Goal: Task Accomplishment & Management: Complete application form

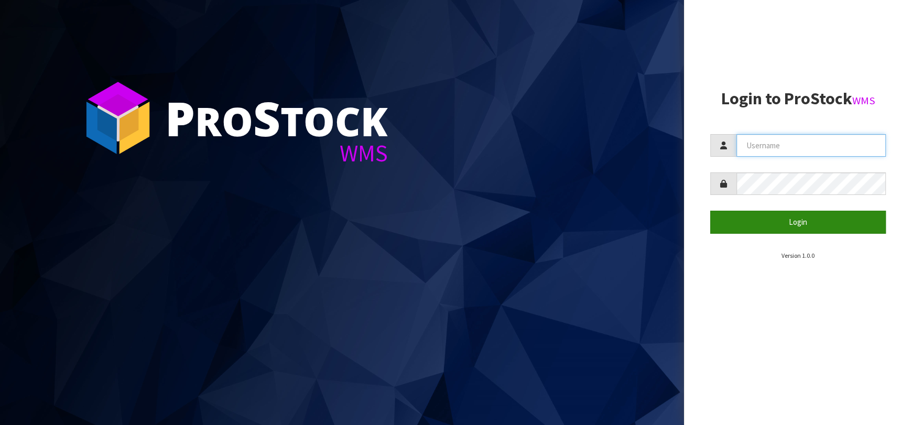
type input "[EMAIL_ADDRESS][DOMAIN_NAME]"
drag, startPoint x: 802, startPoint y: 220, endPoint x: 797, endPoint y: 219, distance: 5.3
click at [801, 220] on button "Login" at bounding box center [798, 222] width 176 height 23
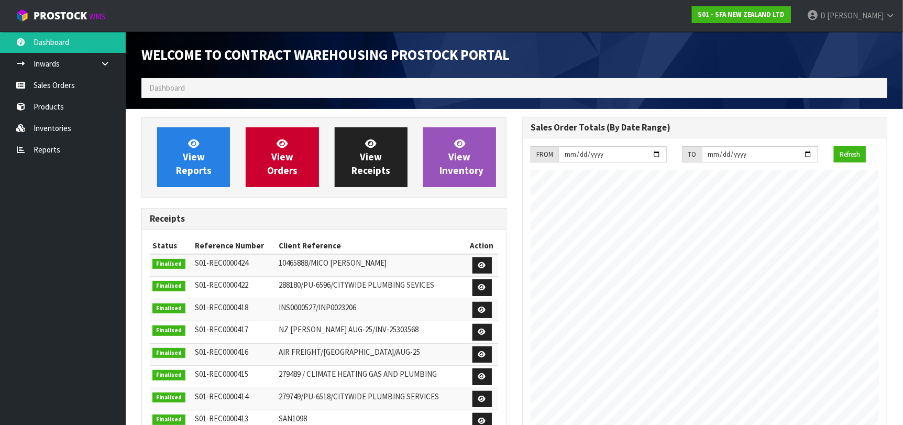
scroll to position [580, 381]
click at [304, 147] on link "View Orders" at bounding box center [282, 157] width 73 height 60
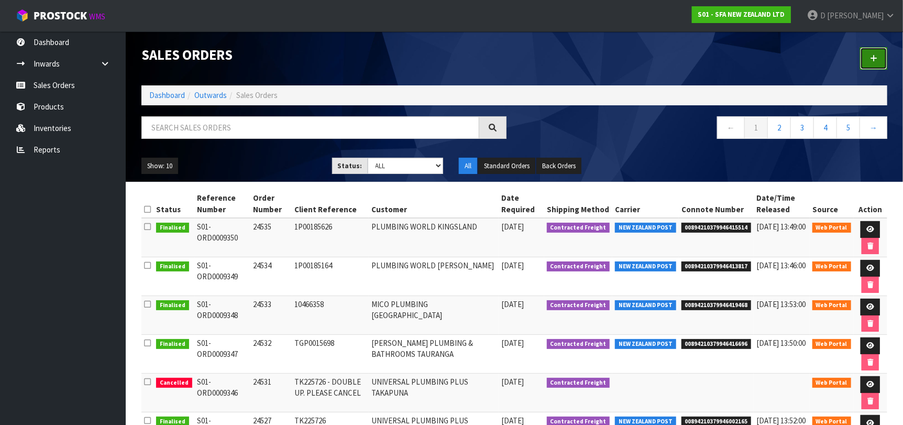
click at [878, 60] on link at bounding box center [873, 58] width 27 height 23
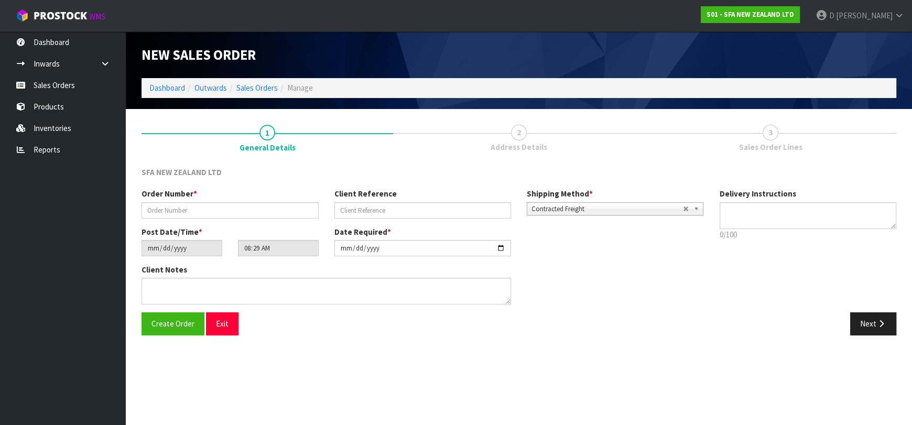
click at [272, 219] on div "Order Number * Client Reference Shipping Method * Pickup Contracted Freight Con…" at bounding box center [423, 207] width 578 height 38
click at [276, 209] on input "text" at bounding box center [229, 210] width 177 height 16
type input "24537"
paste input "202635720"
click at [463, 201] on div "Client Reference 202635720" at bounding box center [422, 203] width 193 height 30
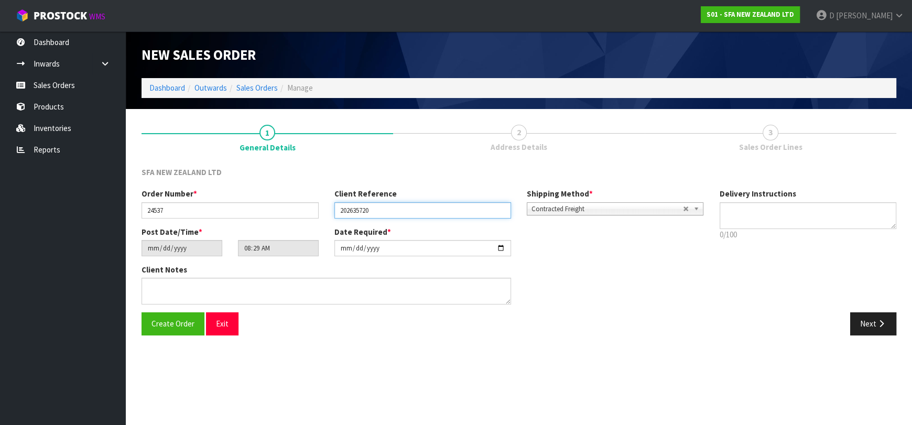
click at [461, 204] on input "202635720" at bounding box center [422, 210] width 177 height 16
paste input "1P00186512"
type input "1P00186512"
drag, startPoint x: 866, startPoint y: 332, endPoint x: 853, endPoint y: 329, distance: 13.5
click at [863, 332] on button "Next" at bounding box center [873, 323] width 46 height 23
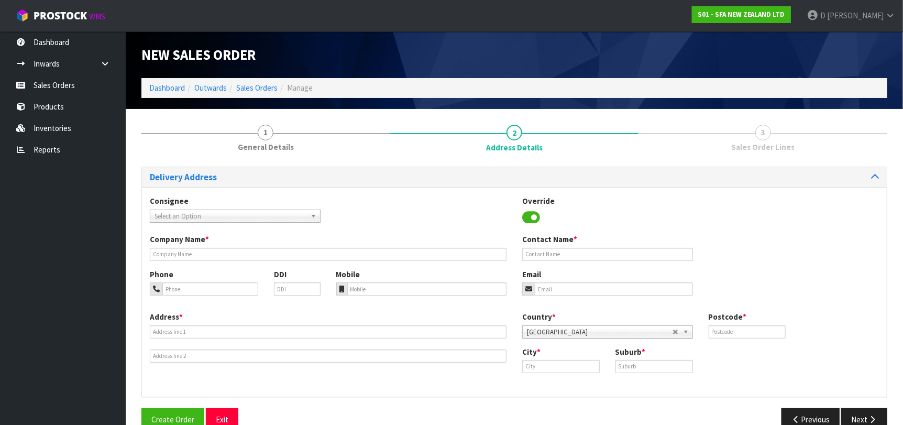
click at [205, 211] on span "Select an Option" at bounding box center [231, 216] width 152 height 13
type input "PLUMNORT"
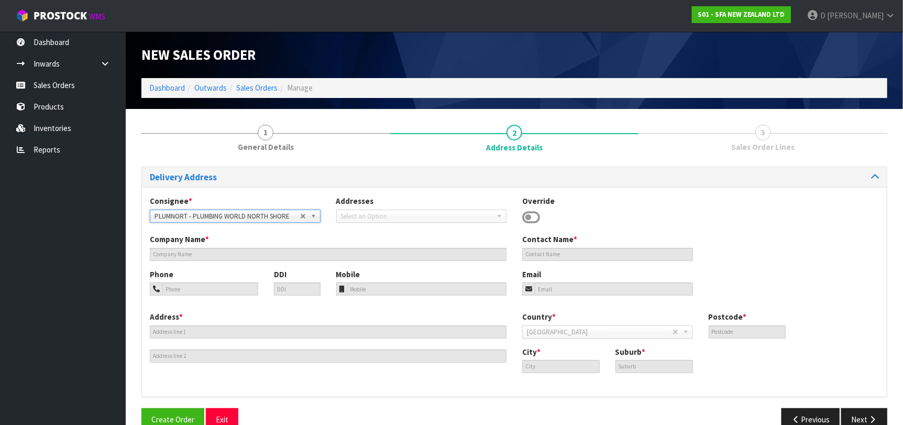
type input "PLUMBING WORLD NORTH SHORE"
type input "[GEOGRAPHIC_DATA]"
type input "0632"
type input "[GEOGRAPHIC_DATA]"
type input "ROSEDALE"
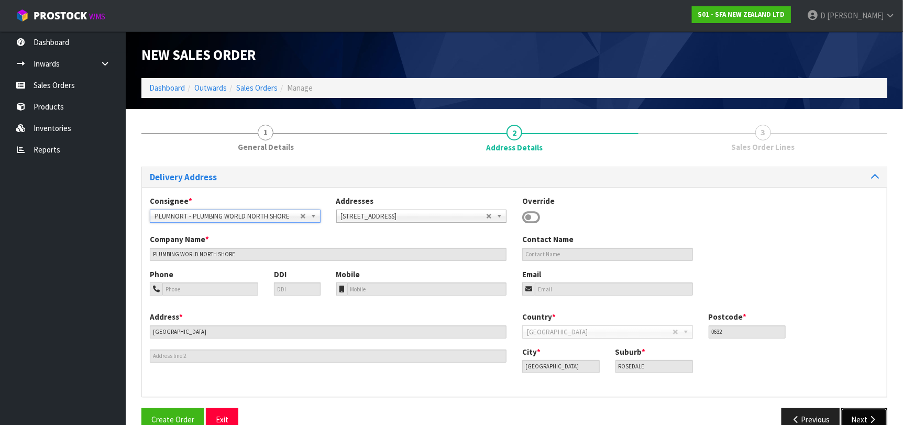
click at [853, 413] on button "Next" at bounding box center [865, 419] width 46 height 23
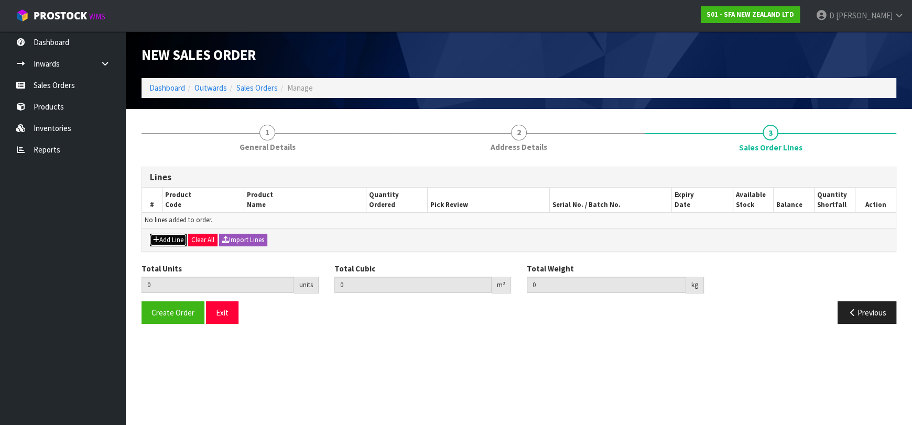
click at [163, 238] on button "Add Line" at bounding box center [168, 240] width 37 height 13
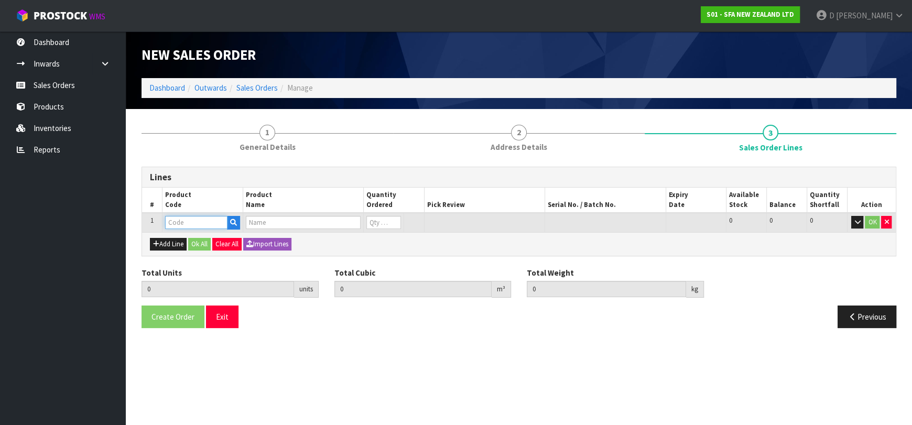
click at [177, 222] on input "text" at bounding box center [196, 222] width 62 height 13
type input "SA99"
type input "0.000000"
type input "0.000"
type input "SANIPACK PRO SEWAGE MACERATOR PUMP"
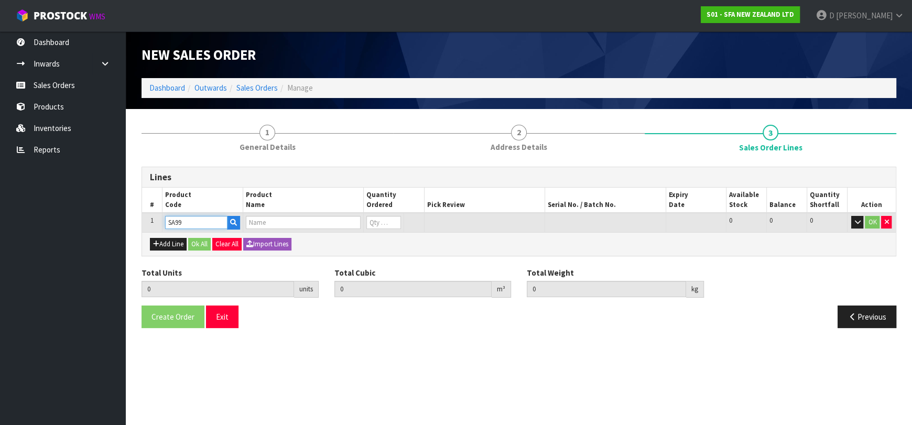
type input "0"
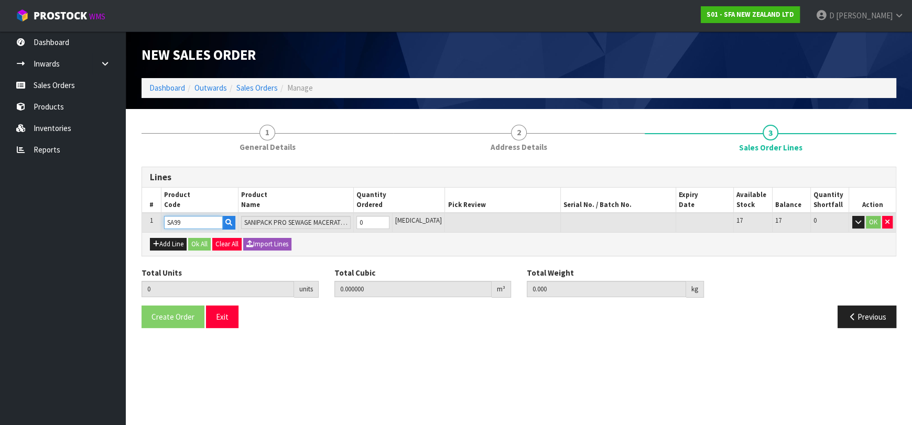
type input "SA99"
type input "1"
type input "0.042336"
type input "6.85"
type input "1"
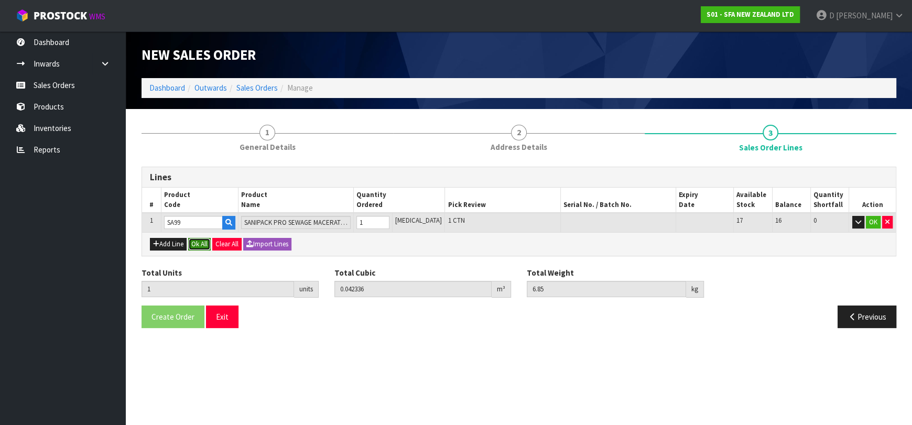
click at [194, 243] on button "Ok All" at bounding box center [199, 244] width 23 height 13
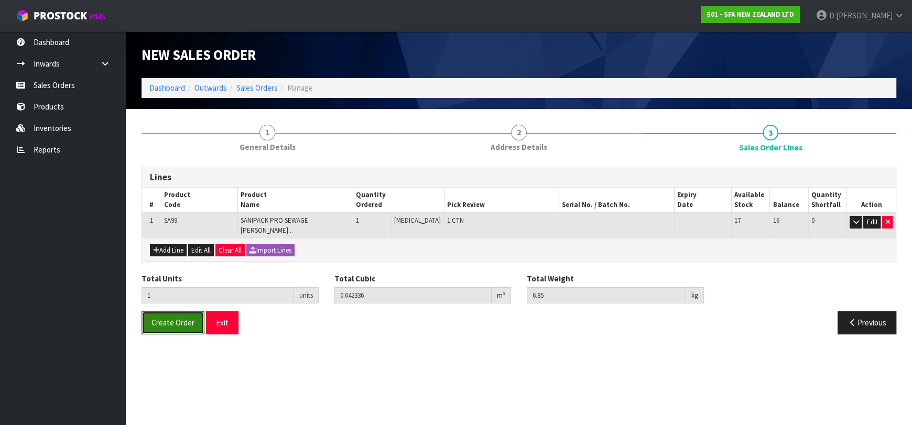
click at [167, 318] on span "Create Order" at bounding box center [172, 323] width 43 height 10
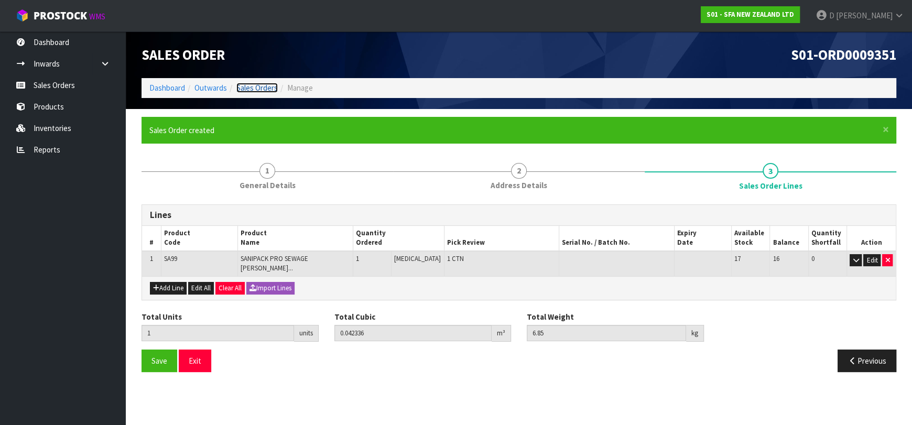
click at [239, 90] on link "Sales Orders" at bounding box center [256, 88] width 41 height 10
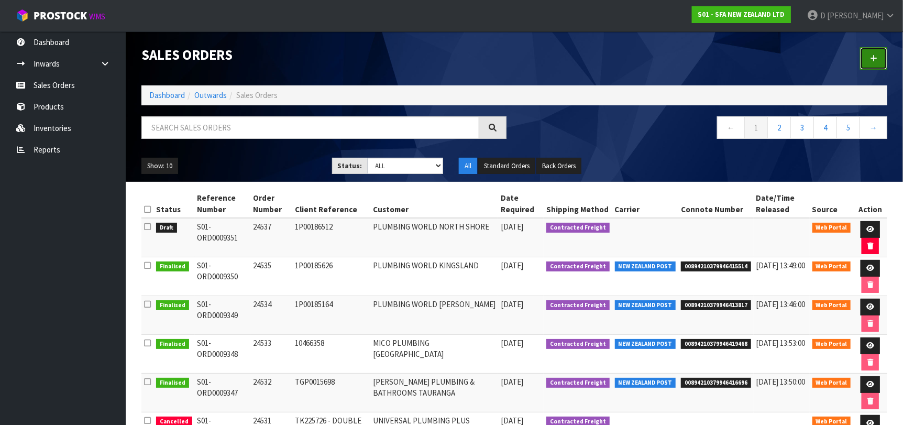
click at [876, 52] on link at bounding box center [873, 58] width 27 height 23
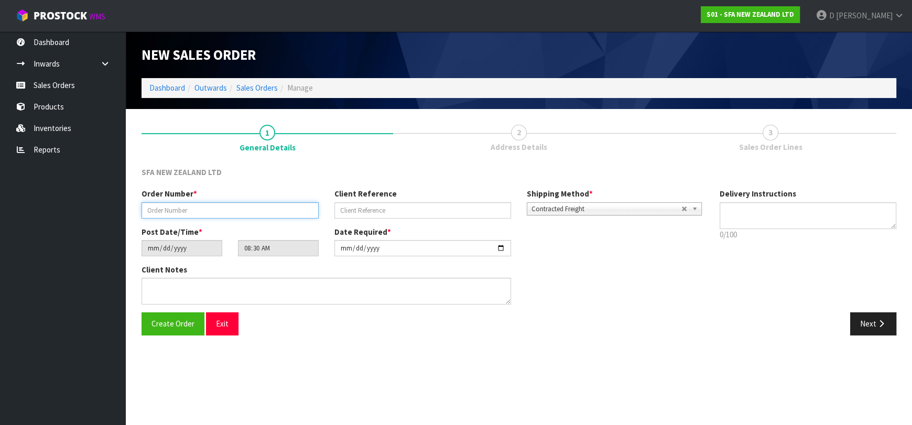
click at [235, 202] on input "text" at bounding box center [229, 210] width 177 height 16
type input "24538"
paste input "202635720"
type input "202635720"
drag, startPoint x: 879, startPoint y: 333, endPoint x: 190, endPoint y: 241, distance: 695.8
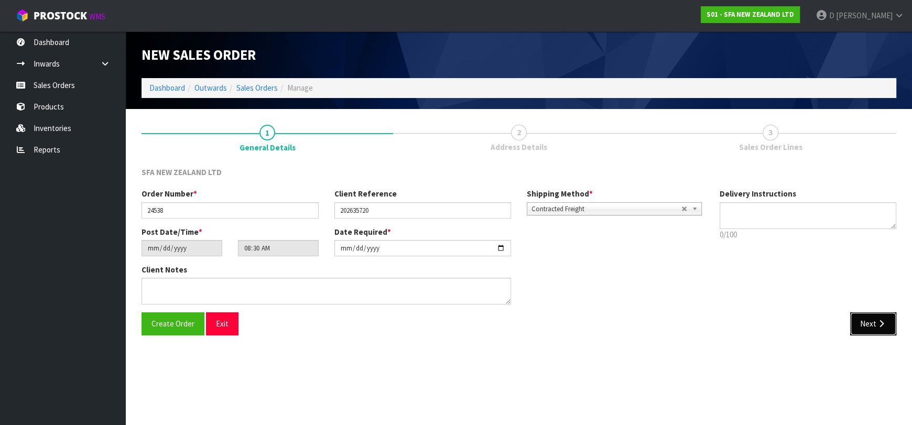
click at [879, 333] on button "Next" at bounding box center [873, 323] width 46 height 23
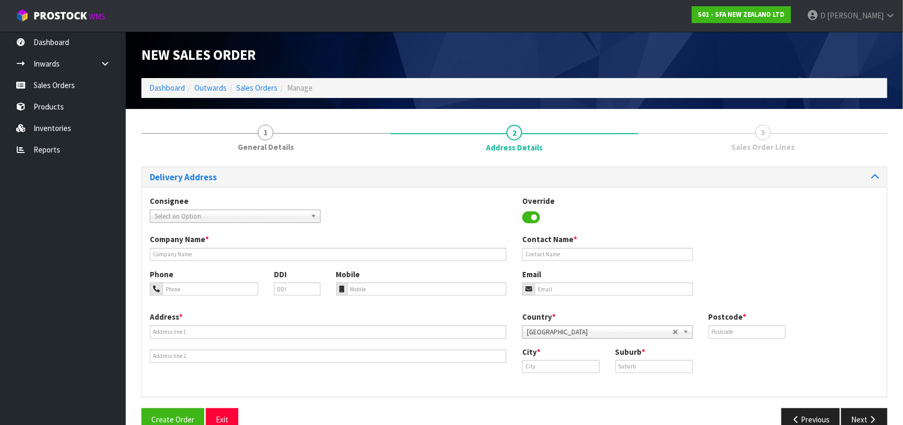
click at [189, 212] on span "Select an Option" at bounding box center [231, 216] width 152 height 13
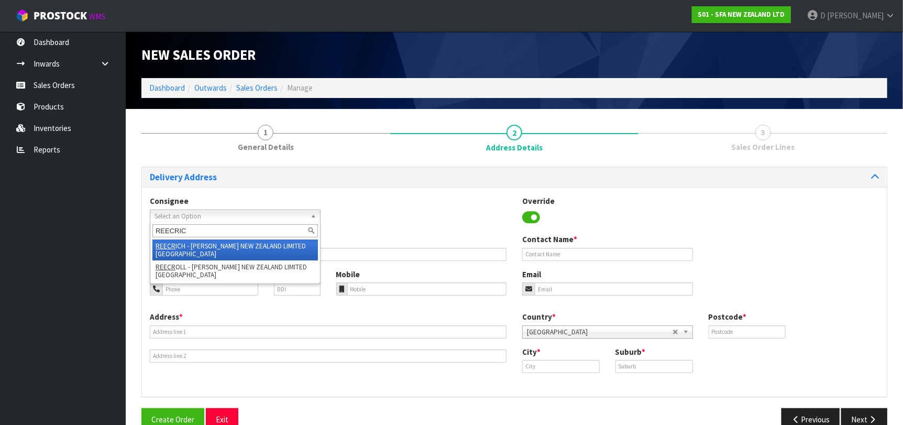
type input "REECRICH"
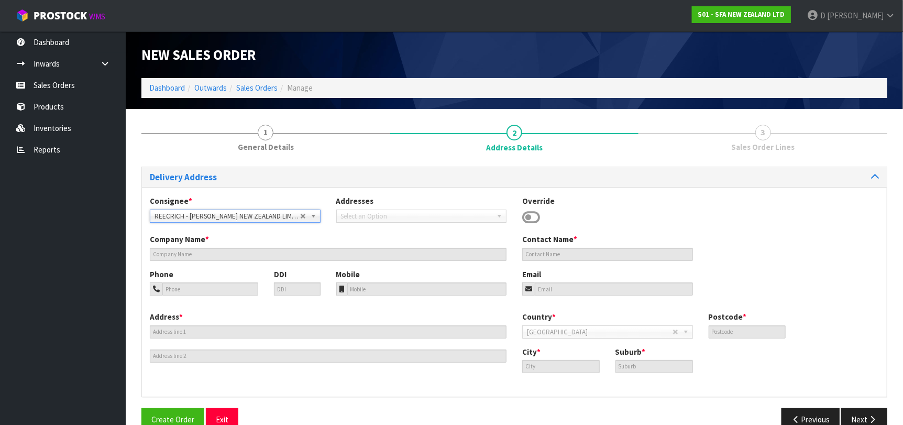
type input "[PERSON_NAME] NEW ZEALAND LIMITED [GEOGRAPHIC_DATA]"
type input "[STREET_ADDRESS][PERSON_NAME]"
type input "7020"
type input "[GEOGRAPHIC_DATA]"
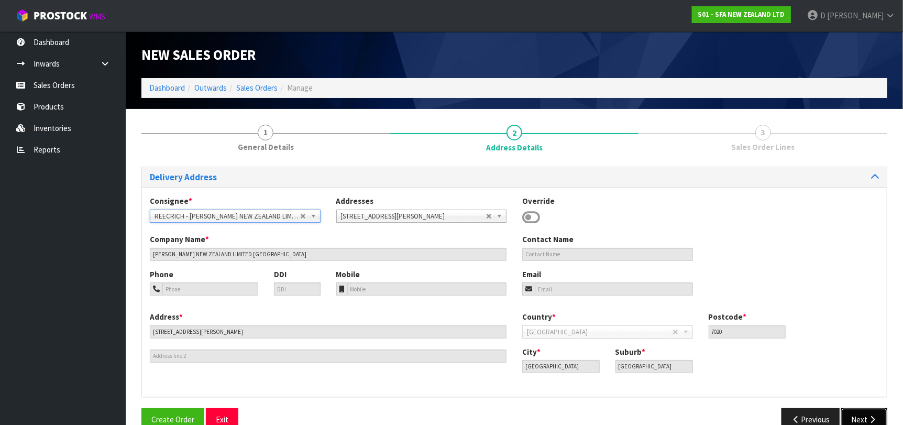
drag, startPoint x: 868, startPoint y: 410, endPoint x: 668, endPoint y: 358, distance: 206.7
click at [868, 411] on button "Next" at bounding box center [865, 419] width 46 height 23
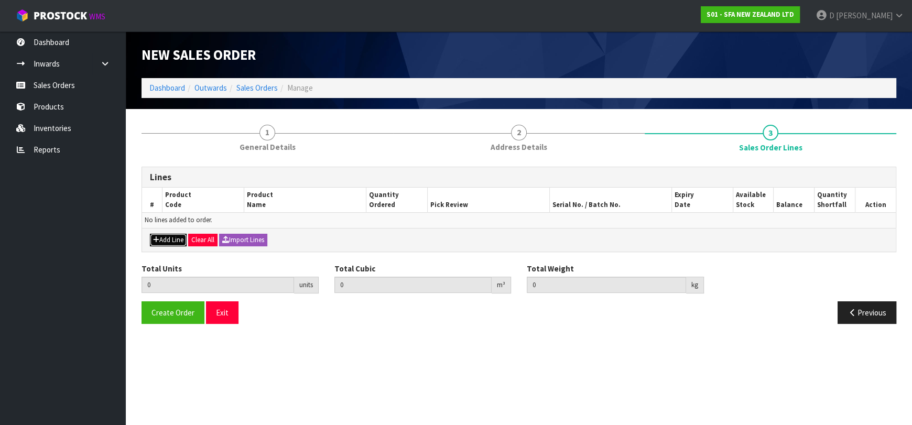
drag, startPoint x: 179, startPoint y: 238, endPoint x: 186, endPoint y: 231, distance: 10.0
click at [181, 238] on button "Add Line" at bounding box center [168, 240] width 37 height 13
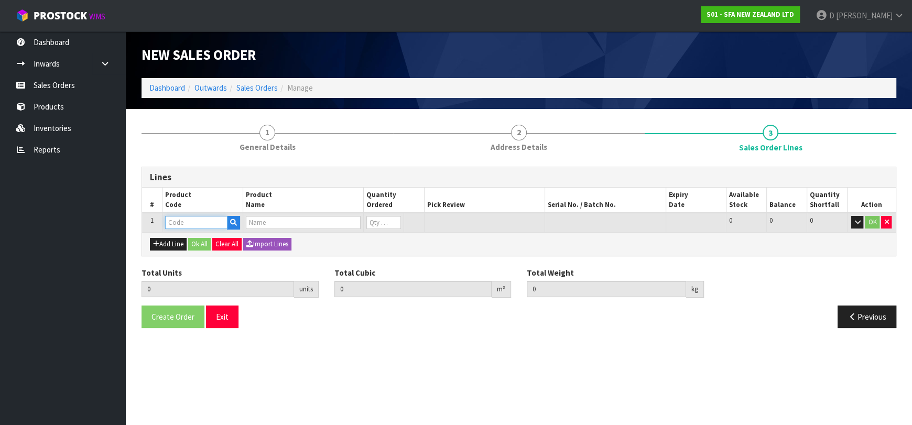
drag, startPoint x: 188, startPoint y: 224, endPoint x: 193, endPoint y: 221, distance: 6.8
click at [193, 221] on input "text" at bounding box center [196, 222] width 62 height 13
type input "SA81"
type input "0.000000"
type input "0.000"
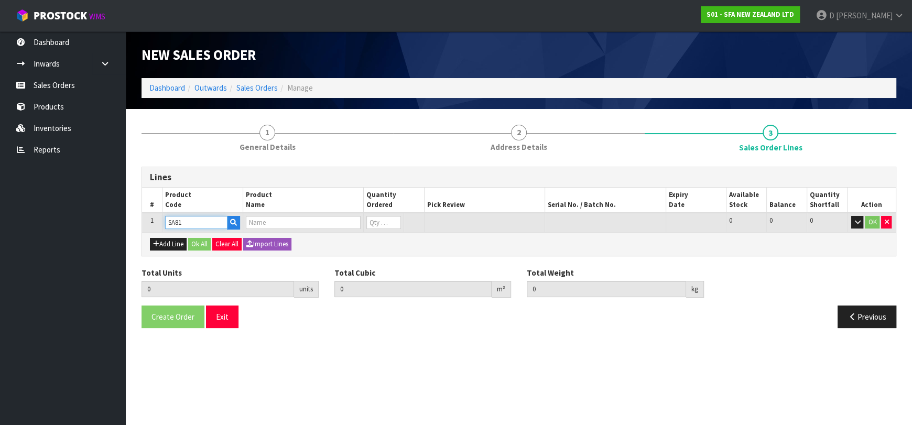
type input "SANIACCESS 3"
type input "0"
type input "SA81"
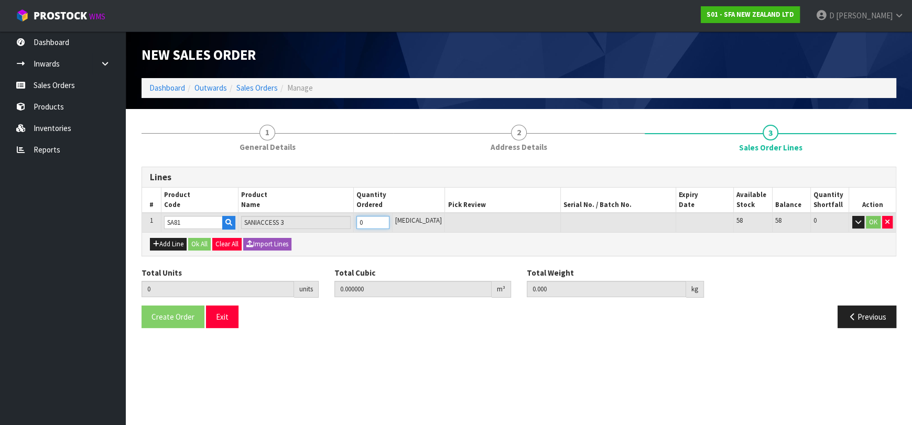
type input "1"
type input "0.047025"
type input "7.5"
type input "1"
click at [201, 247] on button "Ok All" at bounding box center [199, 244] width 23 height 13
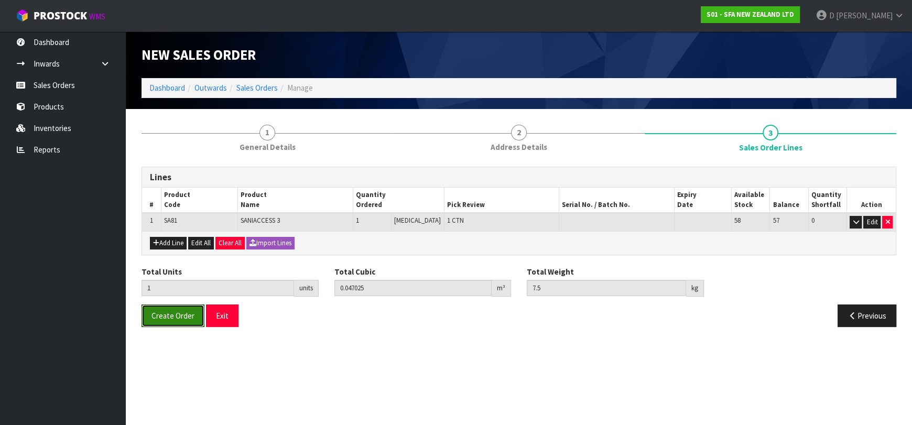
drag, startPoint x: 182, startPoint y: 323, endPoint x: 288, endPoint y: 381, distance: 120.1
click at [191, 328] on div "Create Order Exit Previous" at bounding box center [519, 319] width 770 height 30
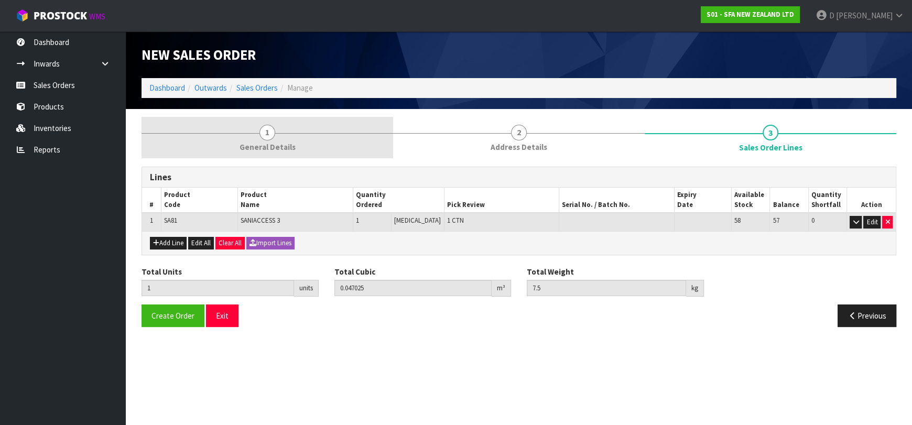
click at [266, 147] on span "General Details" at bounding box center [267, 146] width 56 height 11
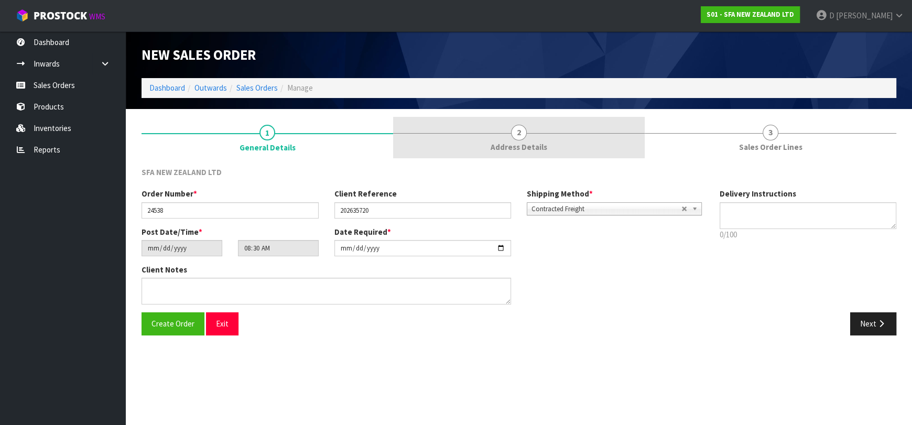
click at [512, 151] on span "Address Details" at bounding box center [518, 146] width 57 height 11
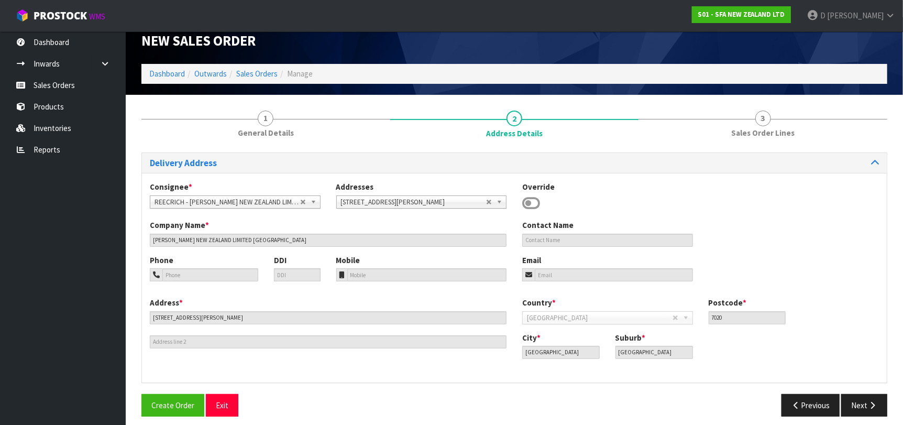
scroll to position [21, 0]
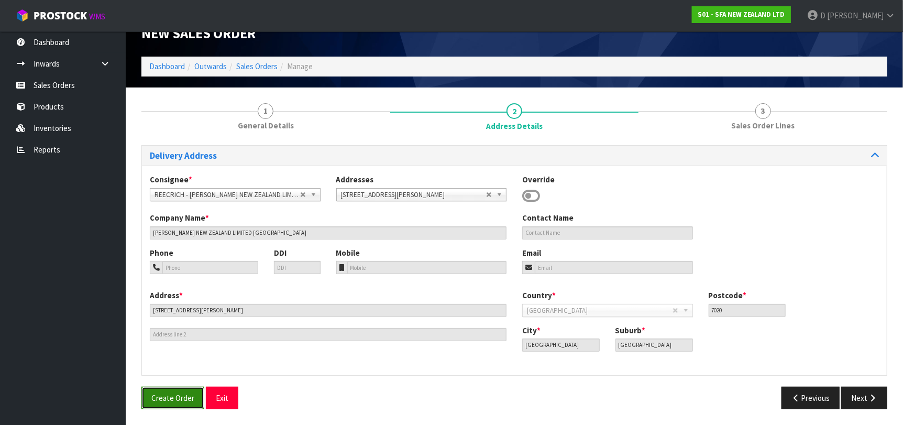
click at [186, 394] on span "Create Order" at bounding box center [172, 398] width 43 height 10
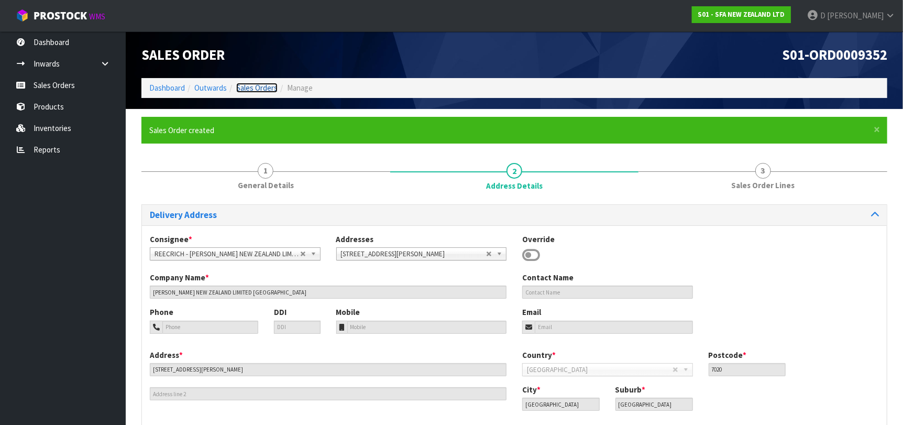
click at [238, 92] on link "Sales Orders" at bounding box center [256, 88] width 41 height 10
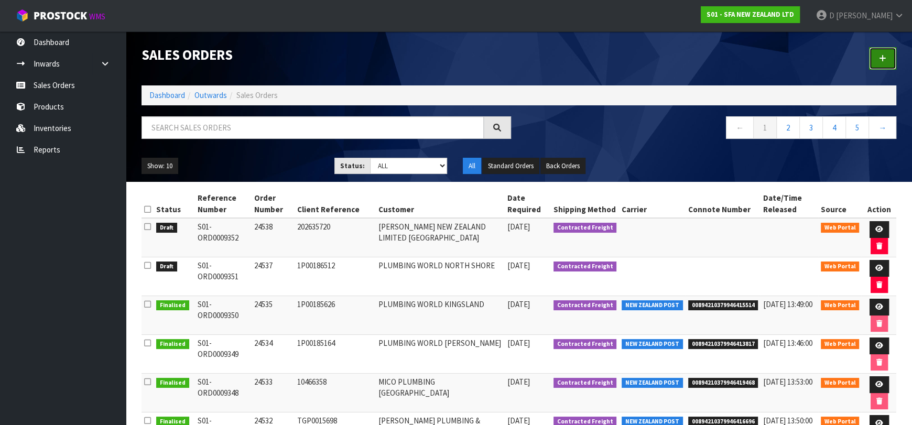
click at [879, 62] on link at bounding box center [882, 58] width 27 height 23
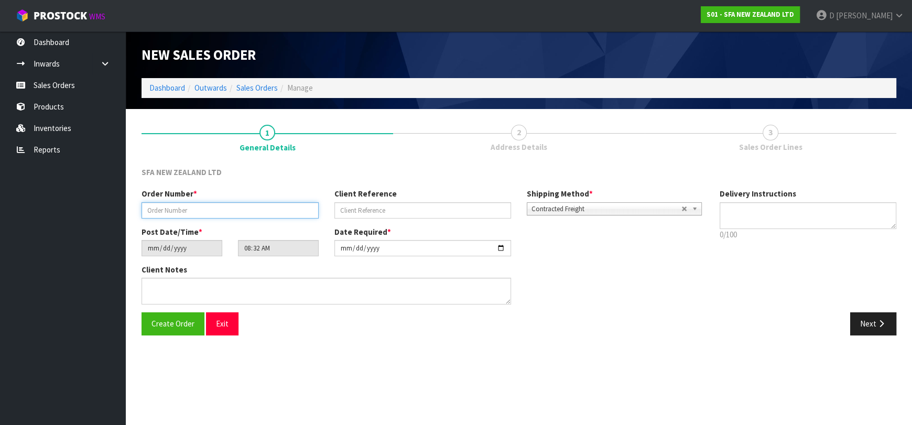
click at [255, 203] on input "text" at bounding box center [229, 210] width 177 height 16
type input "24539"
paste input "OB260825"
type input "OB260825"
click at [874, 333] on button "Next" at bounding box center [873, 323] width 46 height 23
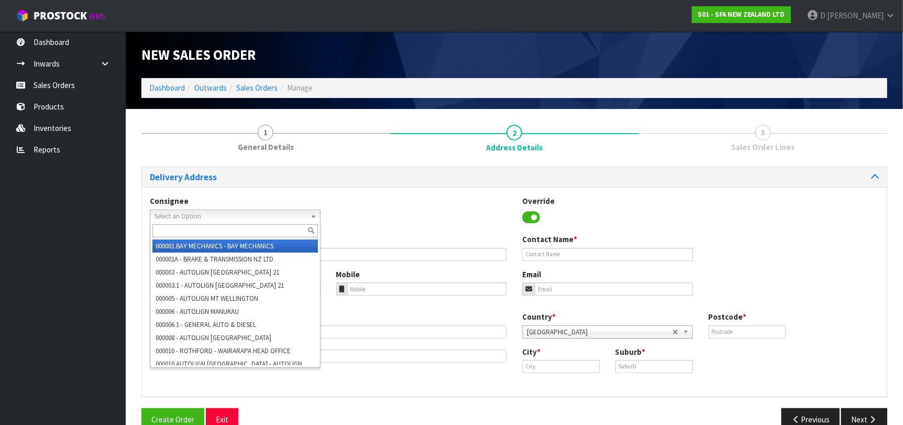
click at [216, 221] on span "Select an Option" at bounding box center [231, 216] width 152 height 13
click at [357, 216] on div "Consignee 000001.BAY MECHANICS - BAY MECHANICS 000001A - BRAKE & TRANSMISSION N…" at bounding box center [514, 214] width 745 height 38
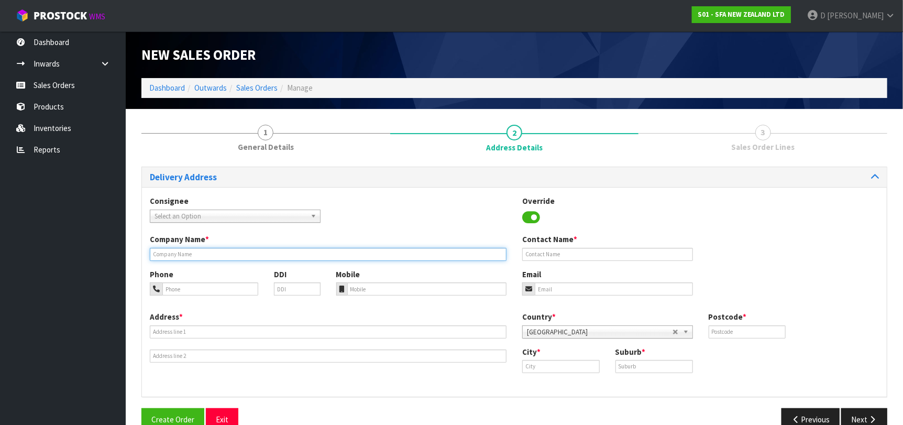
click at [376, 259] on input "text" at bounding box center [328, 254] width 357 height 13
type input "ELDEON"
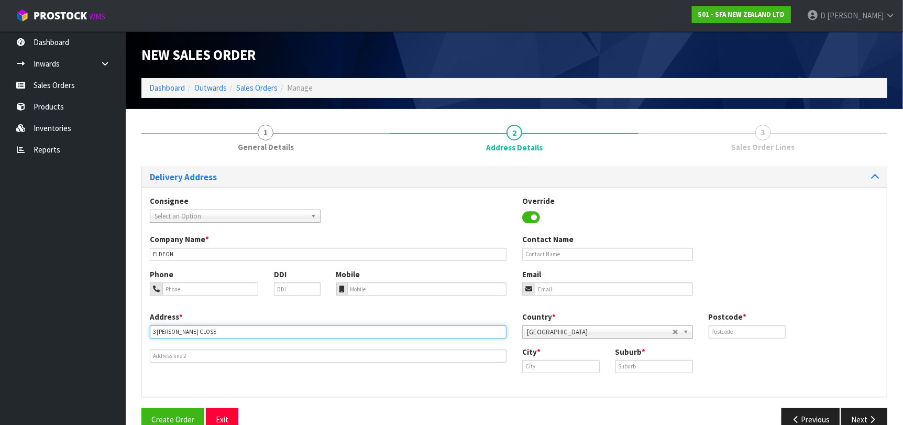
type input "3 [PERSON_NAME] CLOSE"
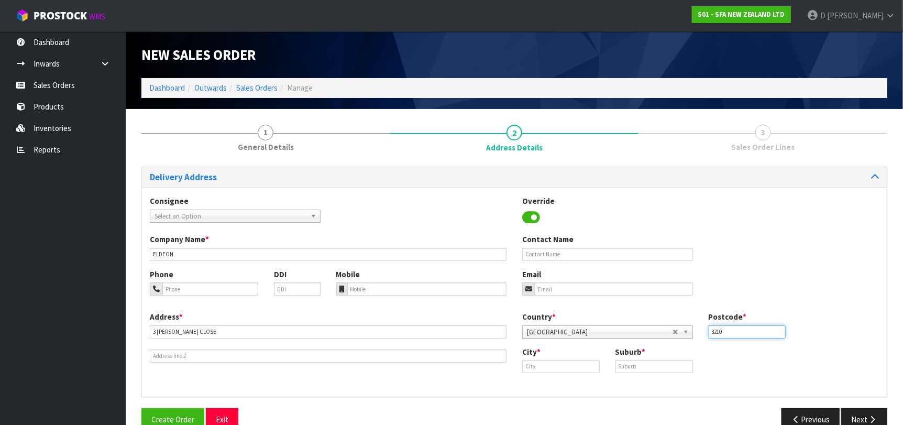
type input "3210"
click at [543, 368] on input "roto" at bounding box center [561, 366] width 78 height 13
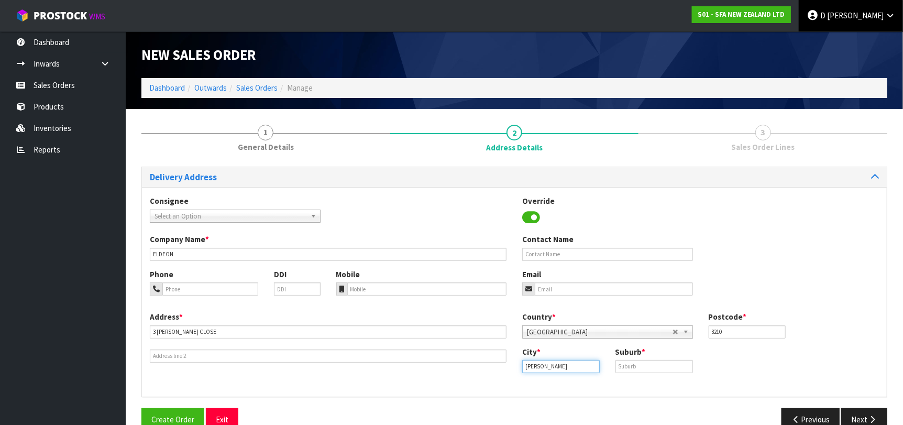
type input "[PERSON_NAME]"
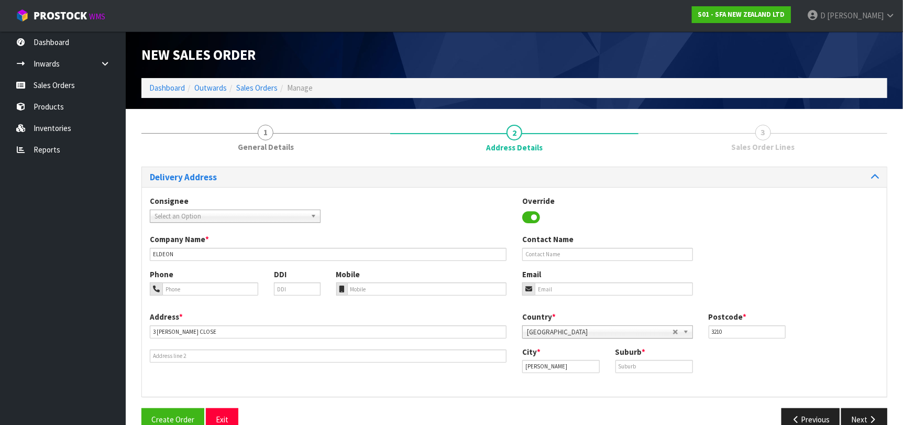
click at [666, 359] on div "Suburb *" at bounding box center [654, 359] width 93 height 27
click at [670, 366] on input "text" at bounding box center [655, 366] width 78 height 13
paste input "ROTOTUNA NORTH"
type input "ROTOTUNA NORTH"
drag, startPoint x: 880, startPoint y: 417, endPoint x: 345, endPoint y: 364, distance: 537.6
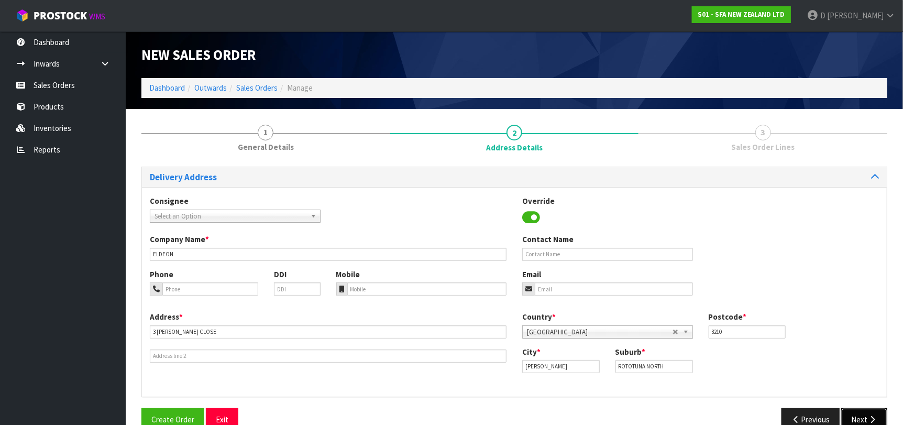
click at [358, 367] on div "Delivery Address Consignee 000001.BAY MECHANICS - BAY MECHANICS 000001A - BRAKE…" at bounding box center [514, 303] width 746 height 272
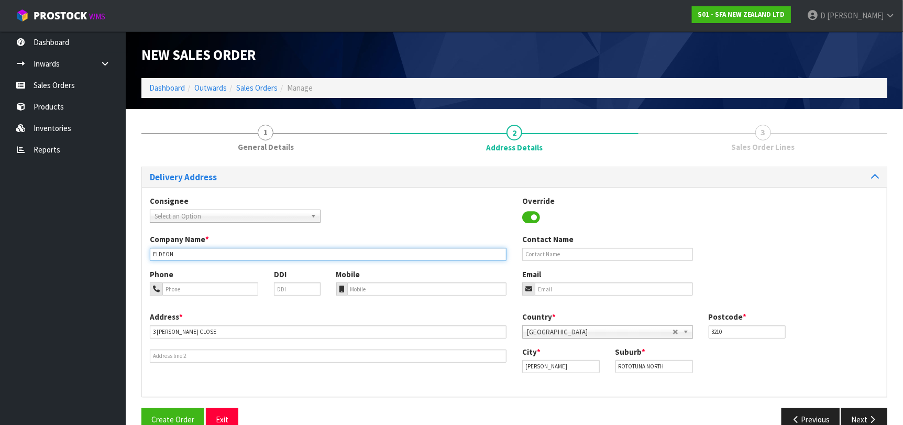
click at [166, 250] on input "ELDEON" at bounding box center [328, 254] width 357 height 13
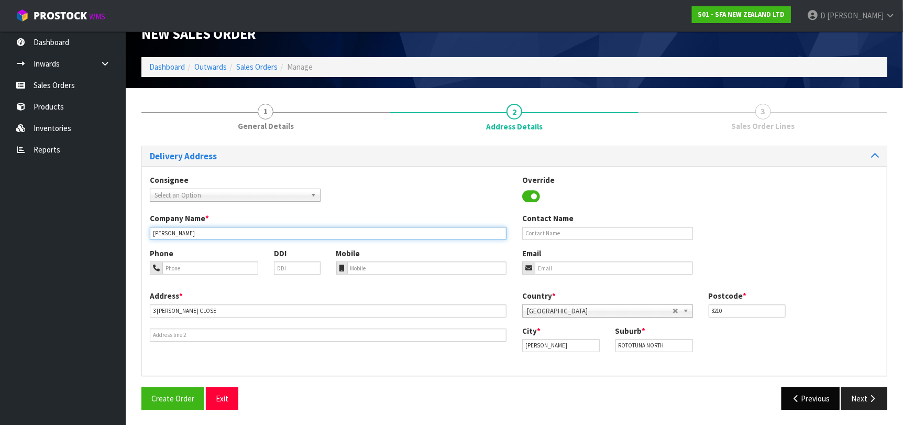
scroll to position [21, 0]
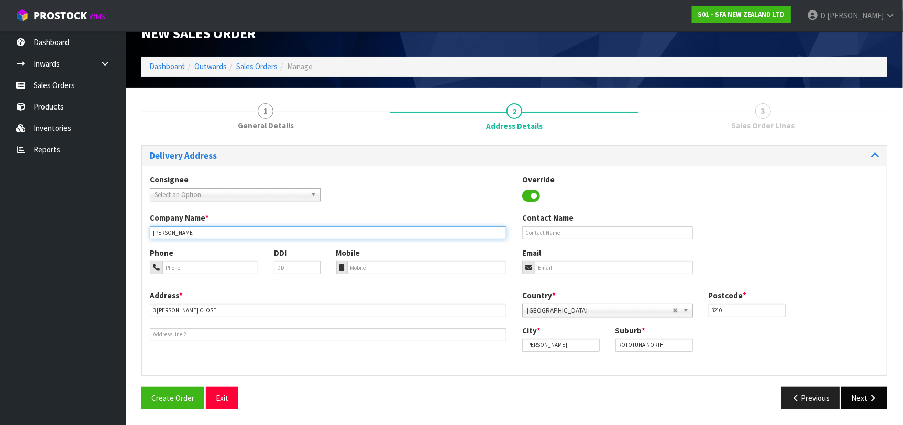
type input "[PERSON_NAME]"
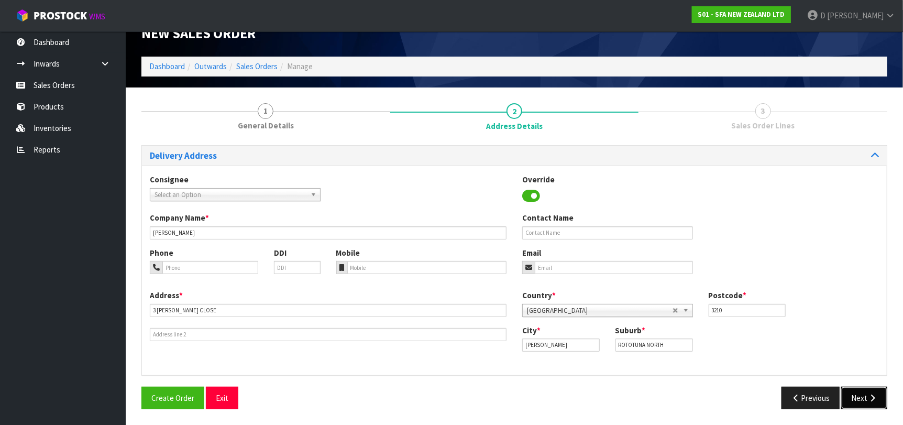
click at [850, 391] on button "Next" at bounding box center [865, 398] width 46 height 23
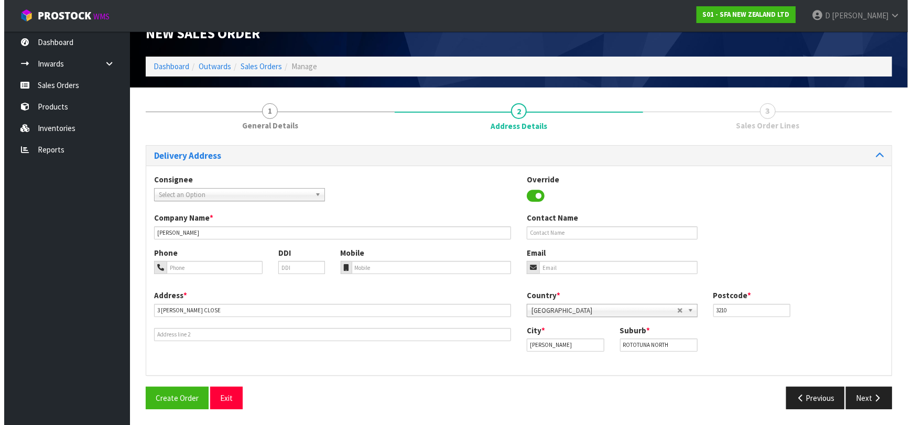
scroll to position [0, 0]
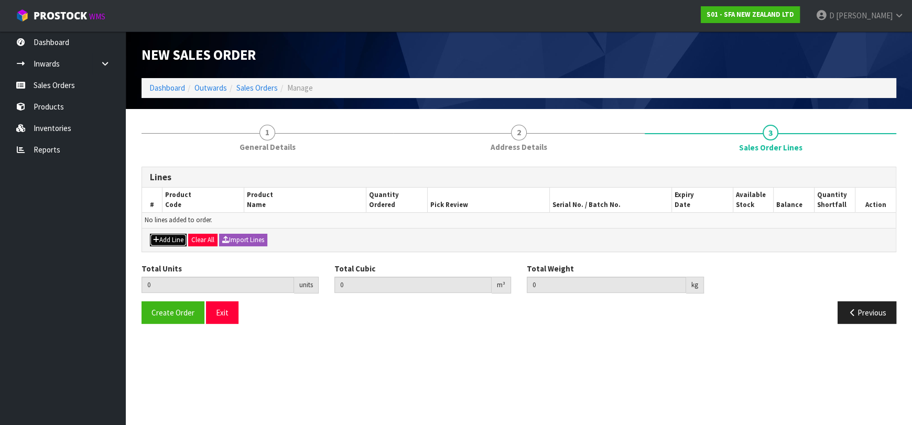
click at [176, 239] on button "Add Line" at bounding box center [168, 240] width 37 height 13
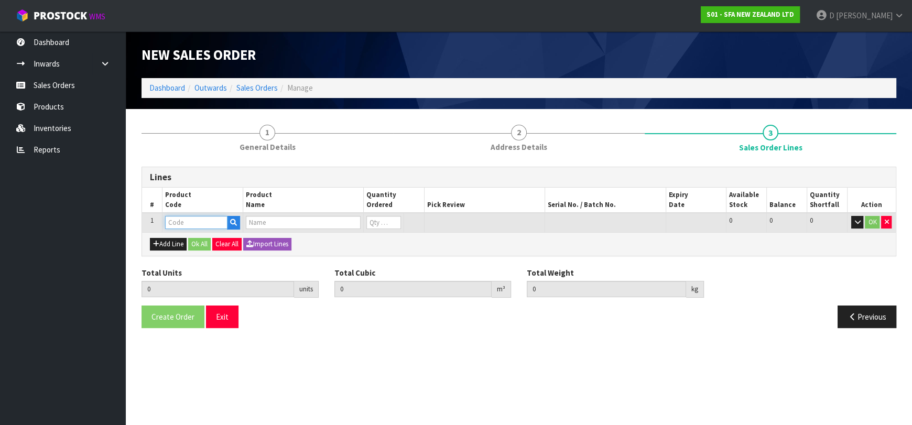
click at [190, 222] on input "text" at bounding box center [196, 222] width 62 height 13
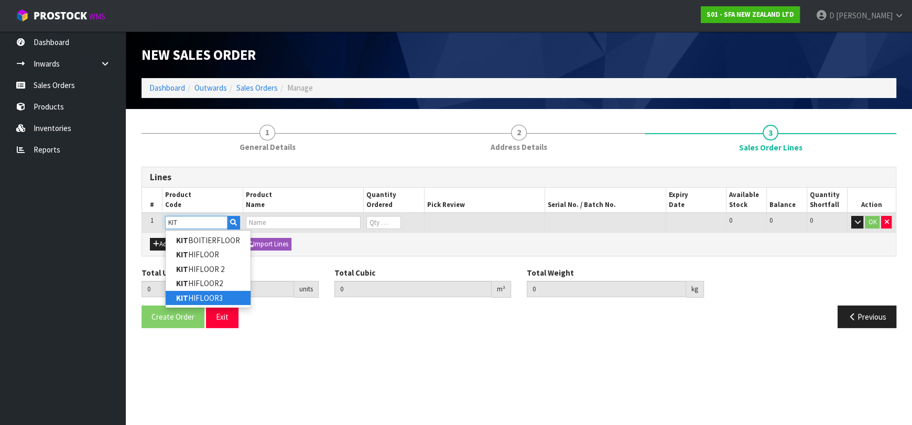
type input "KITHIFLOOR3"
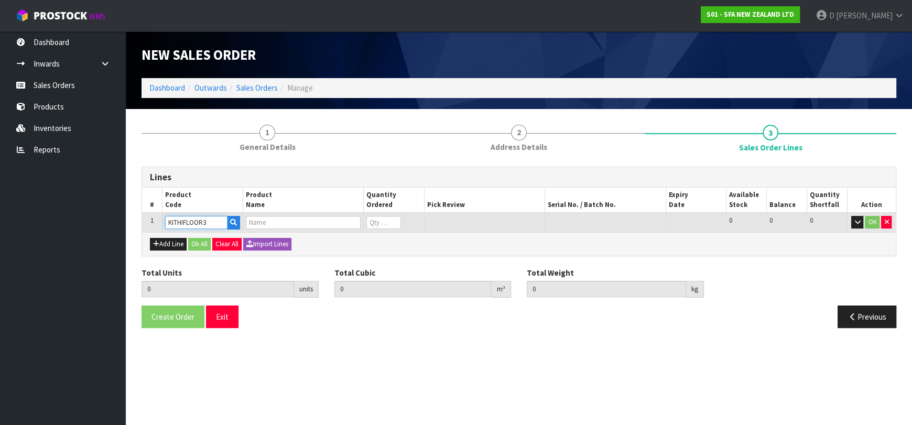
type input "0.000000"
type input "0.000"
type input "KIT SAV HIFLOOR 3"
type input "0"
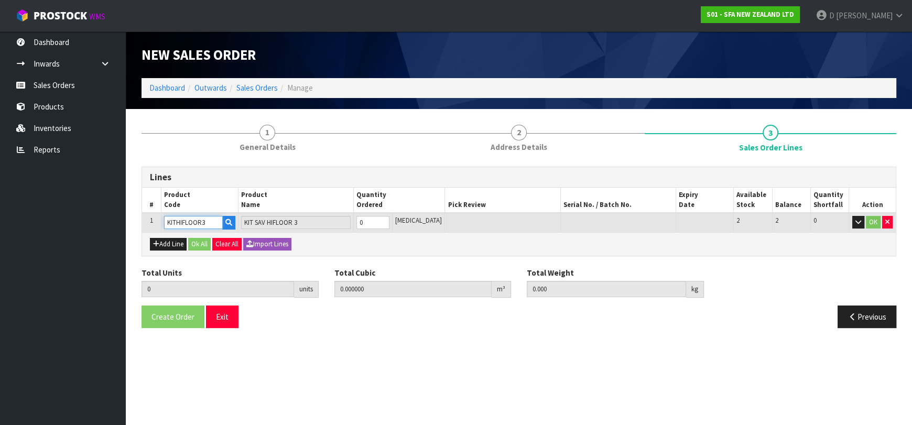
type input "KITHIFLOOR3"
click at [389, 216] on input "0" at bounding box center [372, 222] width 32 height 13
type input "1"
type input "0.00075"
type input "0.46"
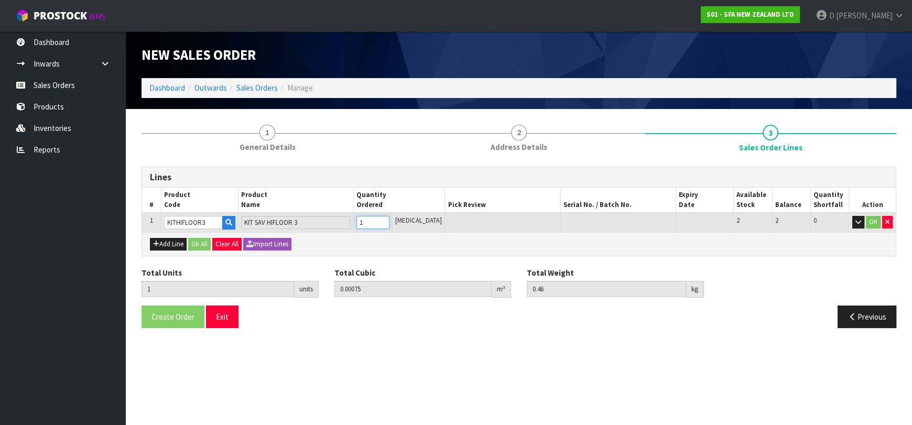
type input "1"
click at [389, 217] on input "1" at bounding box center [372, 222] width 32 height 13
drag, startPoint x: 872, startPoint y: 213, endPoint x: 873, endPoint y: 219, distance: 5.3
click at [873, 214] on td "OK" at bounding box center [872, 222] width 47 height 19
click at [872, 221] on button "OK" at bounding box center [873, 222] width 15 height 13
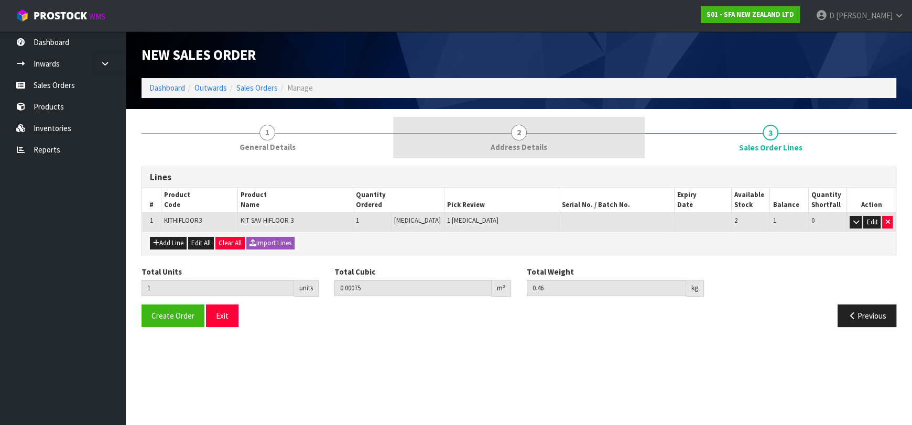
click at [543, 142] on span "Address Details" at bounding box center [518, 146] width 57 height 11
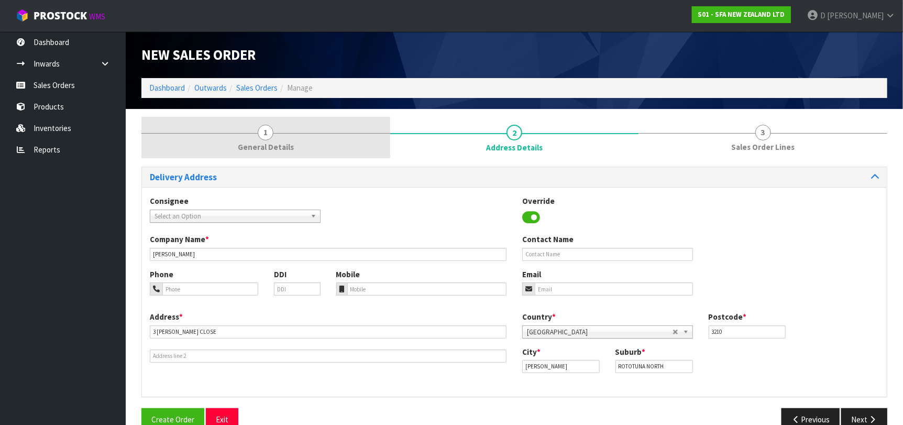
click at [282, 134] on link "1 General Details" at bounding box center [265, 137] width 249 height 41
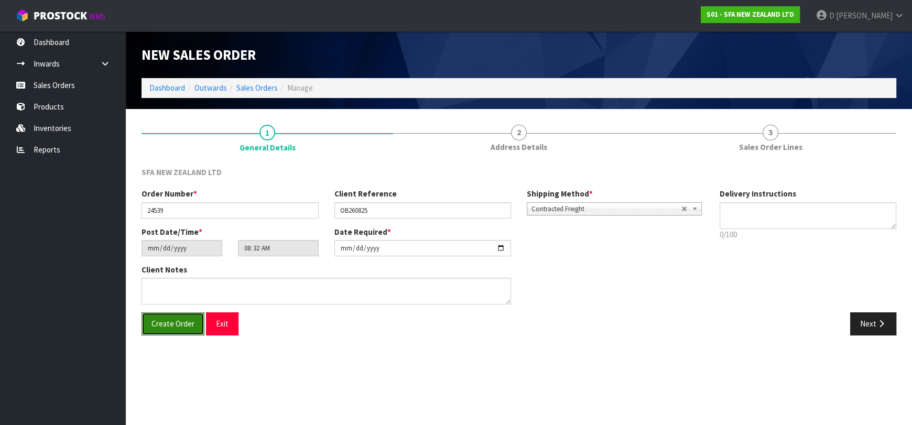
click at [180, 322] on span "Create Order" at bounding box center [172, 324] width 43 height 10
type input "10:32:00.000"
